Goal: Task Accomplishment & Management: Manage account settings

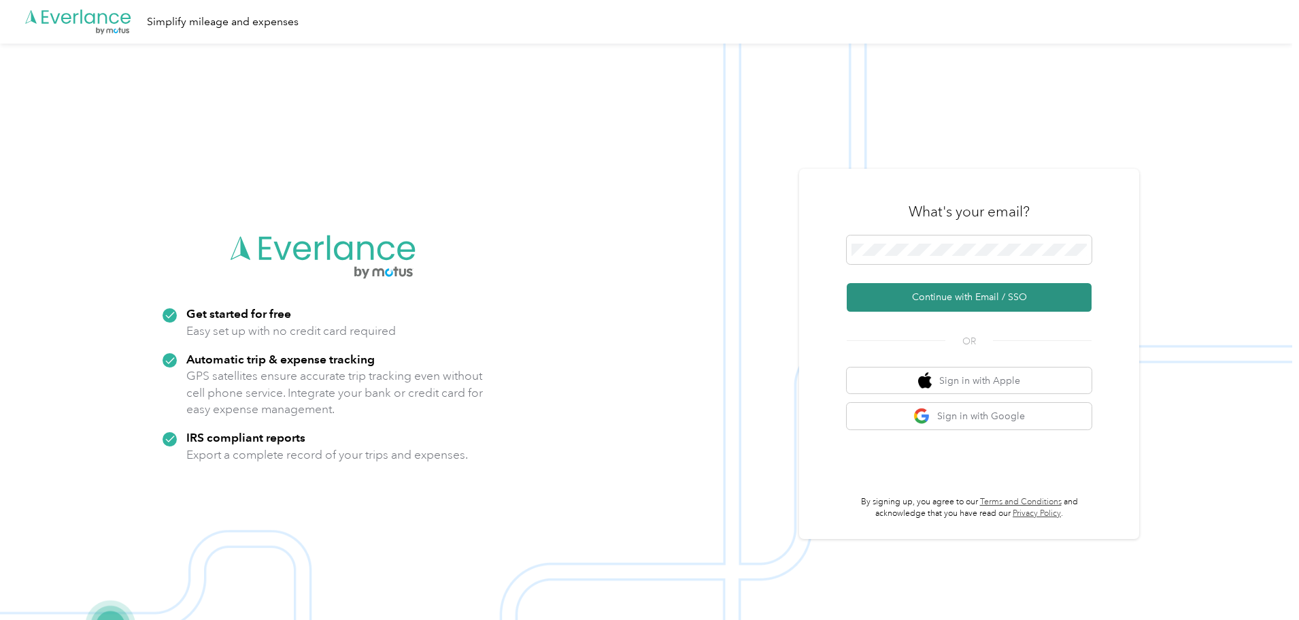
click at [961, 296] on button "Continue with Email / SSO" at bounding box center [969, 297] width 245 height 29
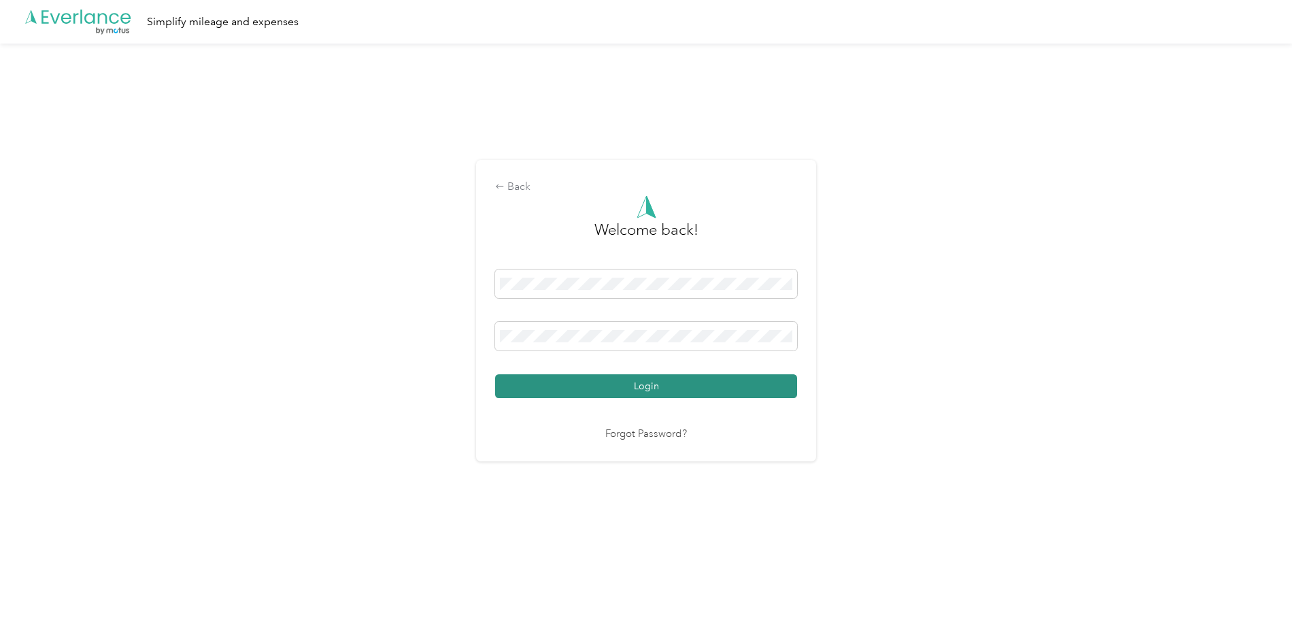
click at [630, 379] on button "Login" at bounding box center [646, 386] width 302 height 24
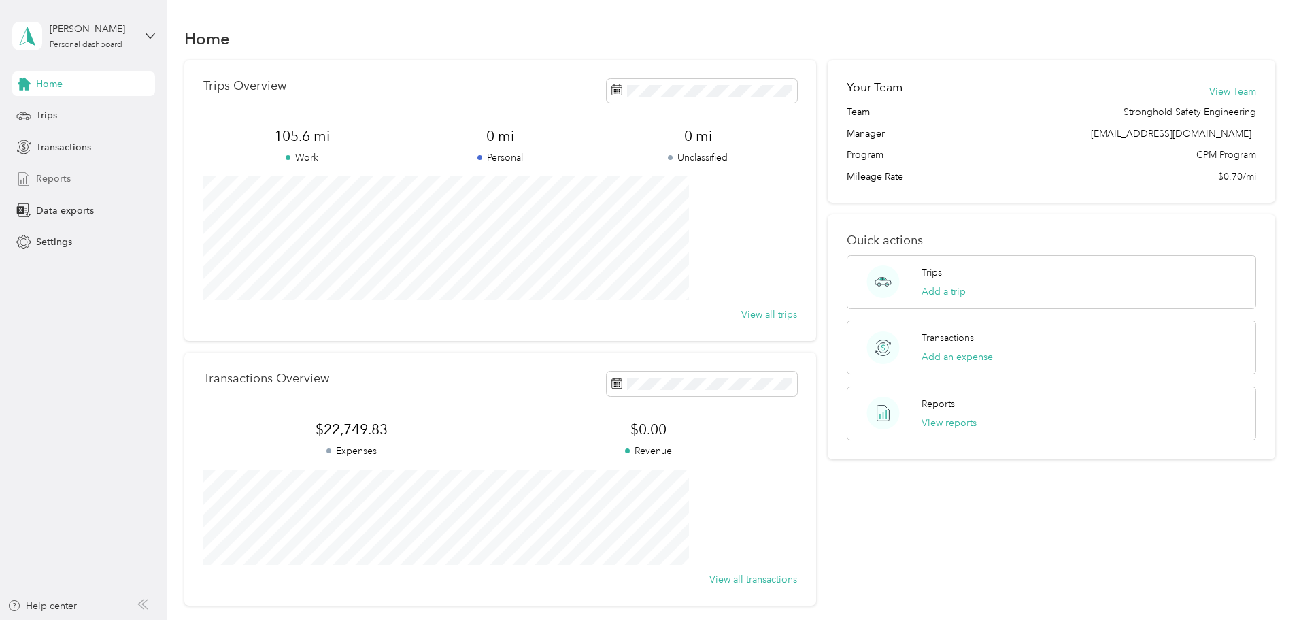
click at [57, 173] on span "Reports" at bounding box center [53, 178] width 35 height 14
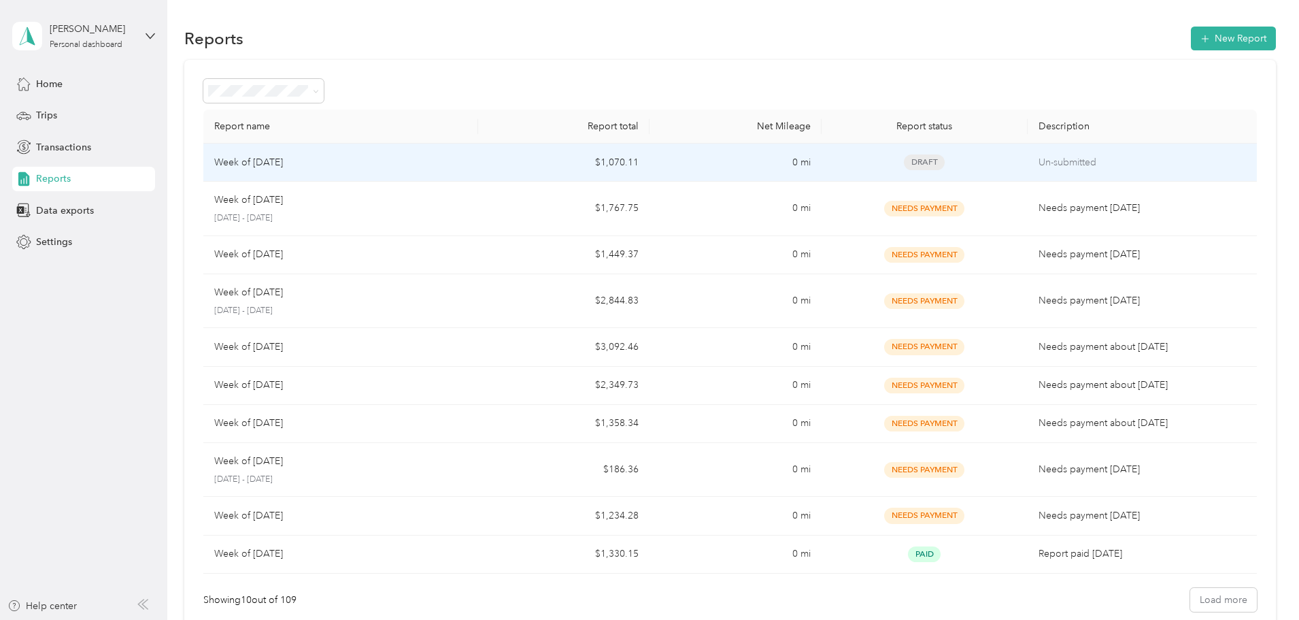
click at [467, 161] on div "Week of [DATE]" at bounding box center [340, 162] width 253 height 15
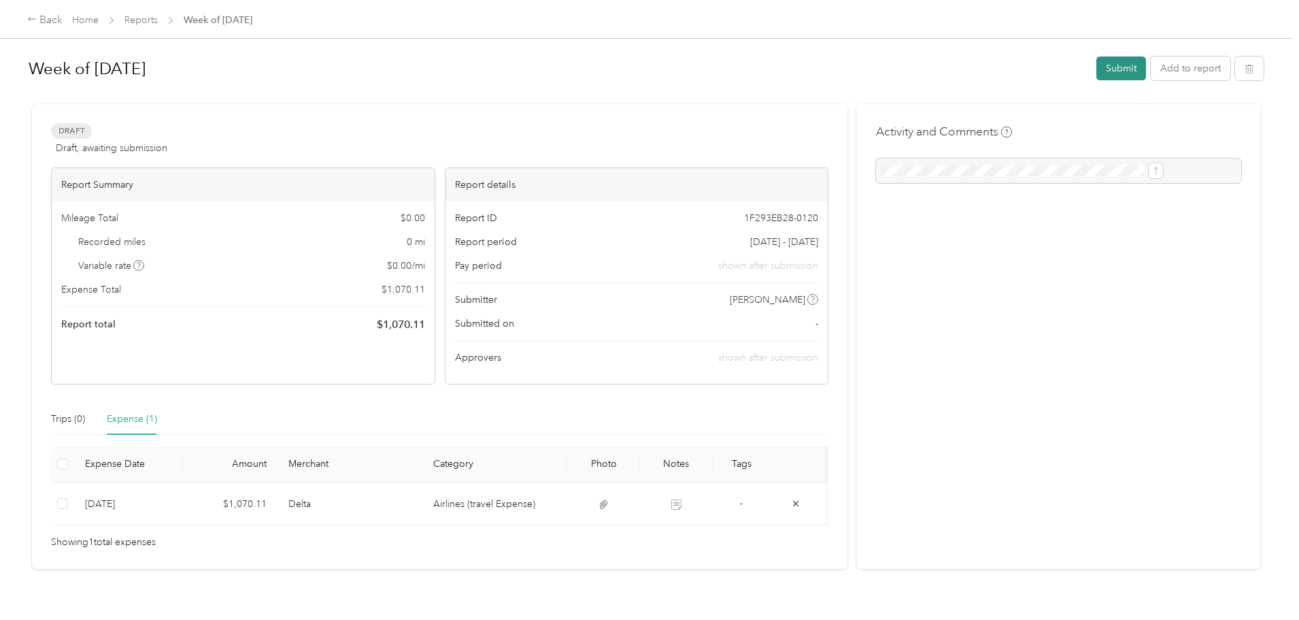
click at [1097, 63] on button "Submit" at bounding box center [1122, 68] width 50 height 24
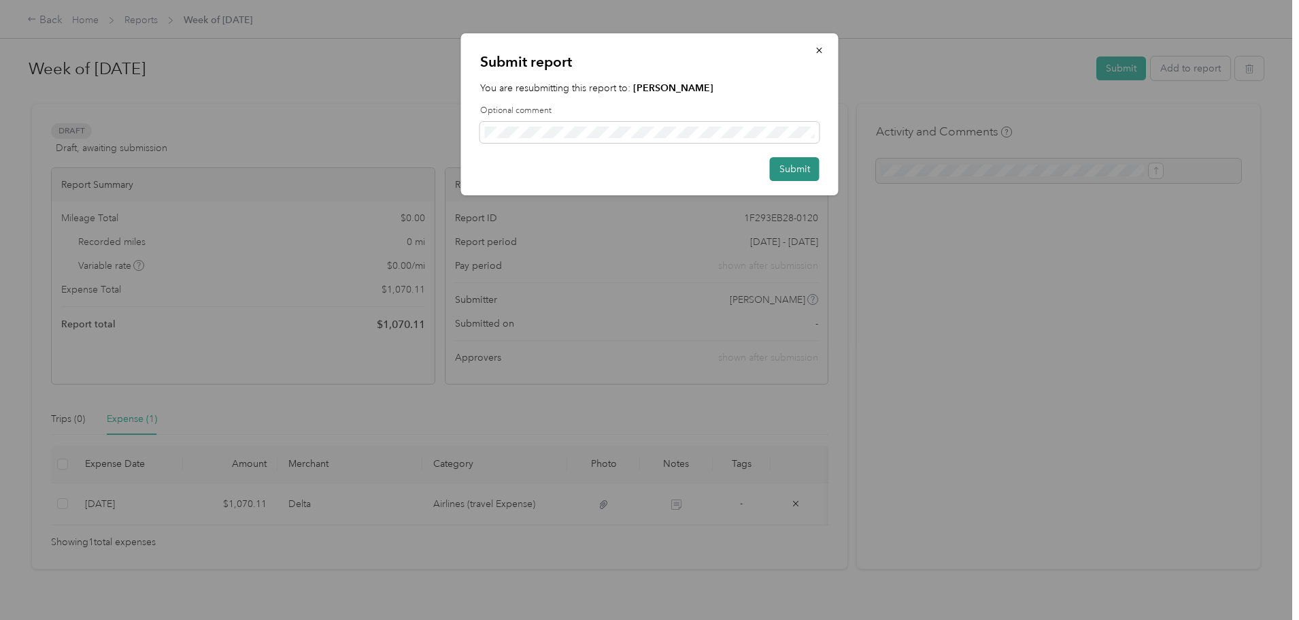
click at [795, 165] on button "Submit" at bounding box center [795, 169] width 50 height 24
